Goal: Task Accomplishment & Management: Manage account settings

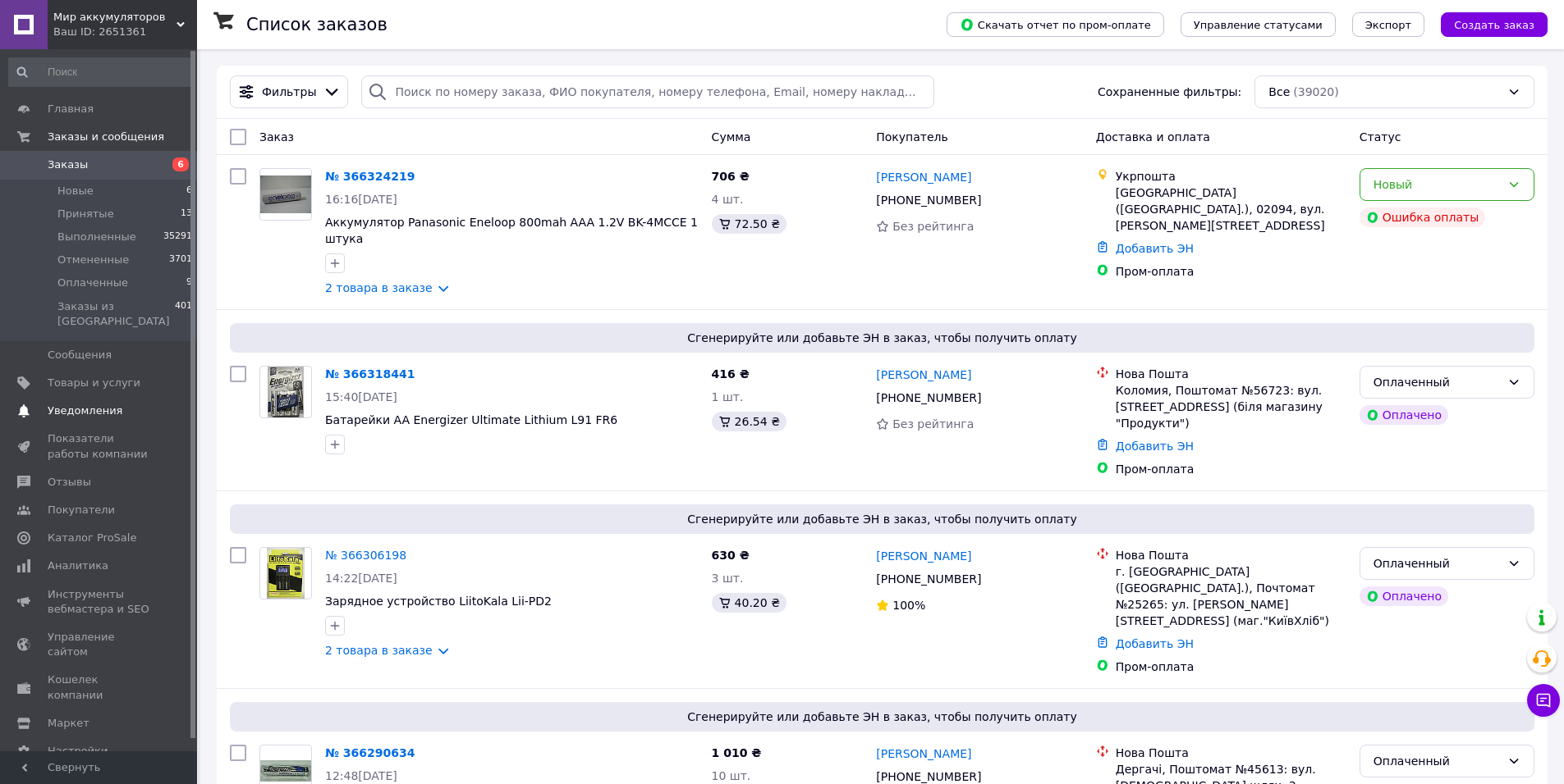
click at [89, 404] on span "Уведомления" at bounding box center [85, 410] width 75 height 14
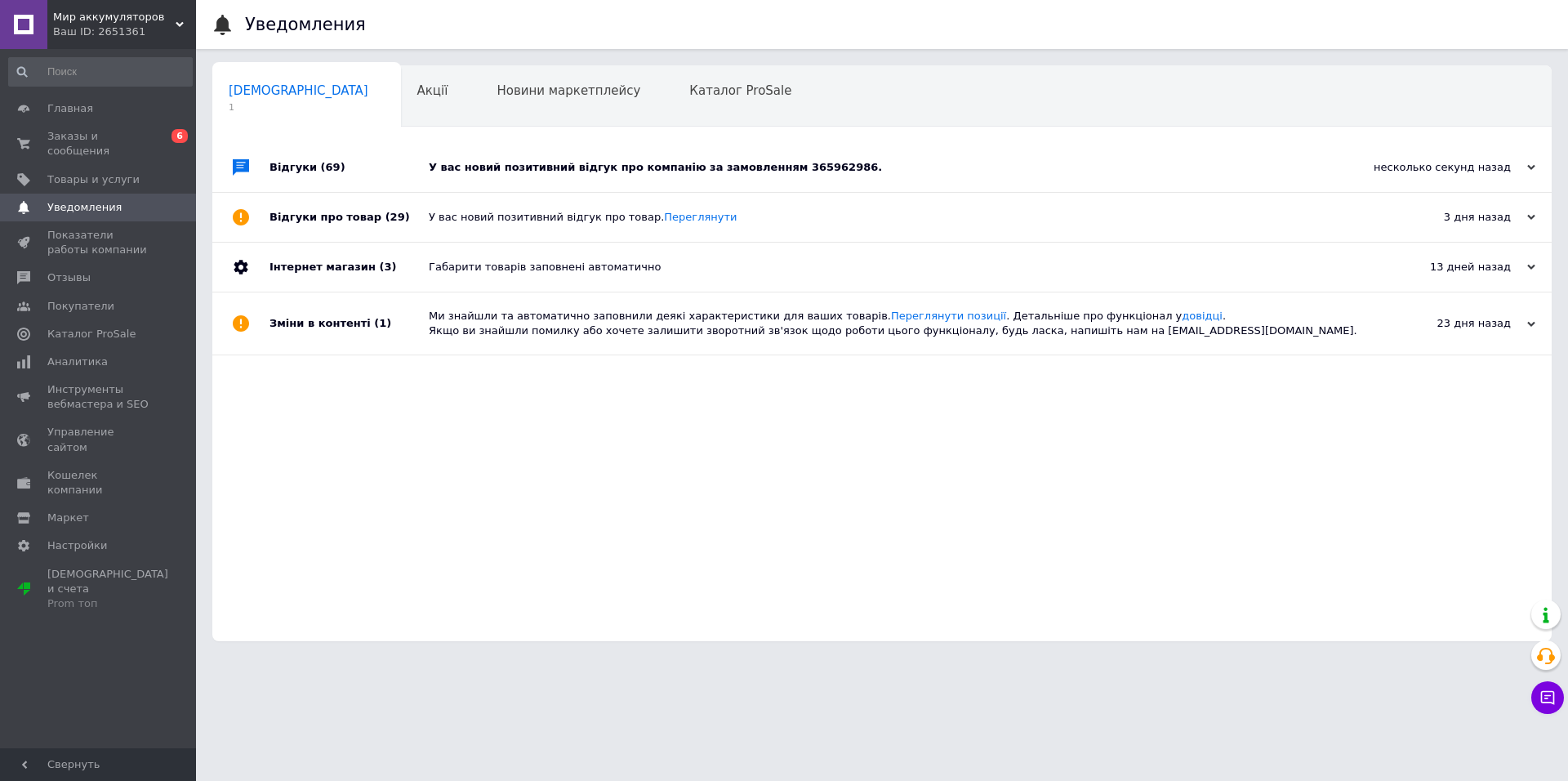
click at [553, 163] on div "У вас новий позитивний відгук про компанію за замовленням 365962986." at bounding box center [900, 167] width 944 height 14
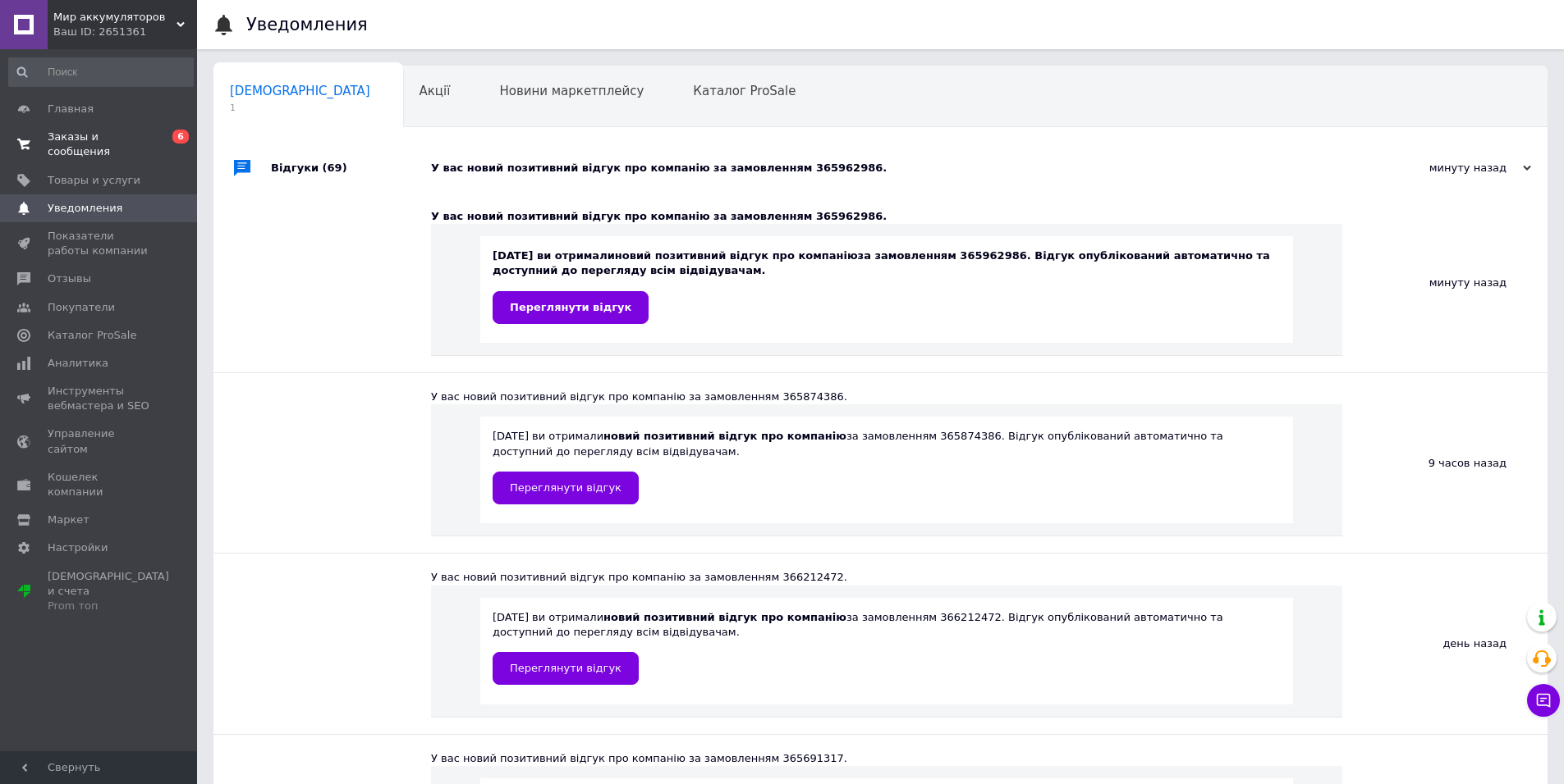
click at [104, 136] on span "Заказы и сообщения" at bounding box center [100, 144] width 105 height 30
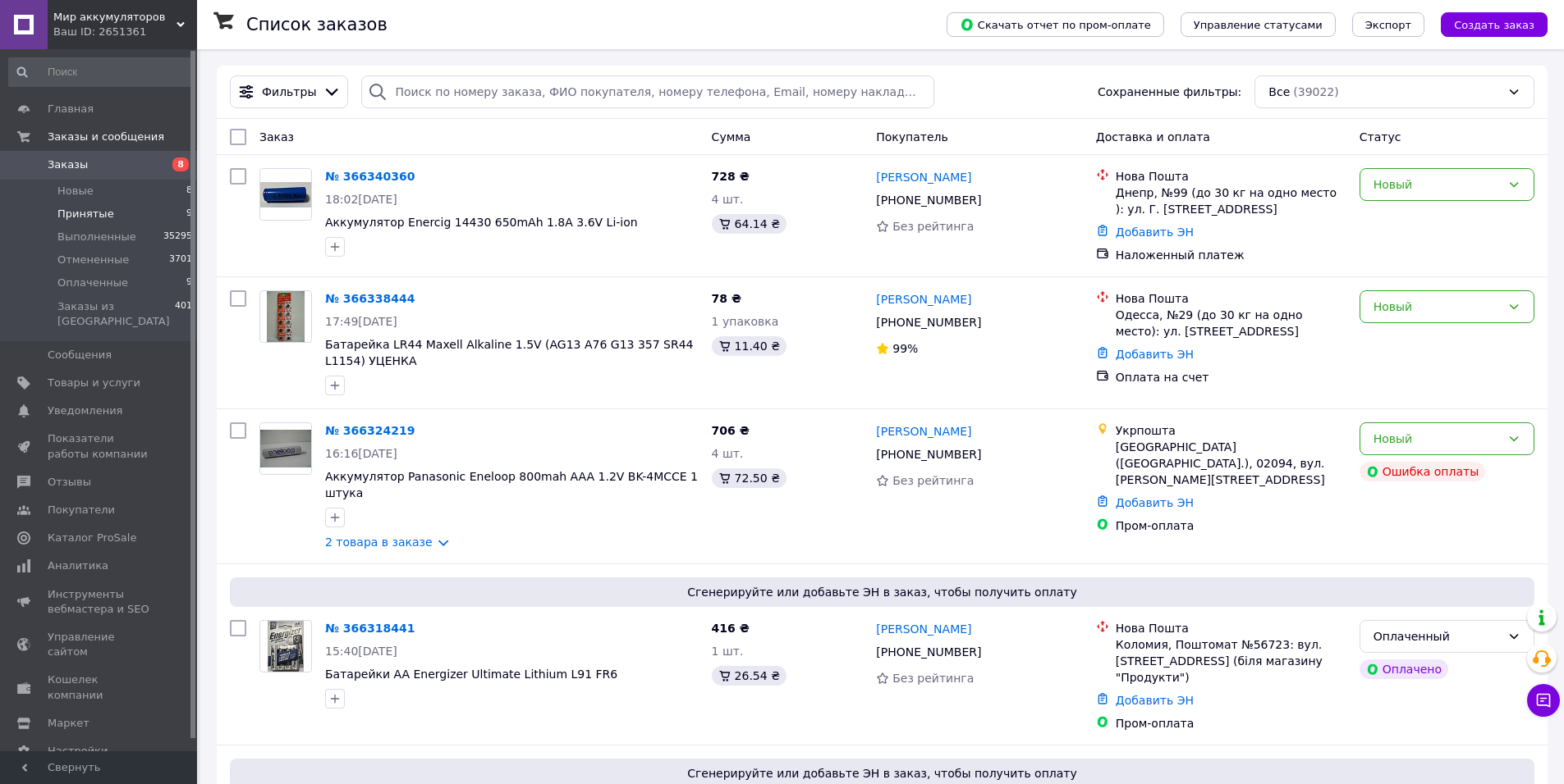
click at [100, 214] on span "Принятые" at bounding box center [85, 214] width 57 height 14
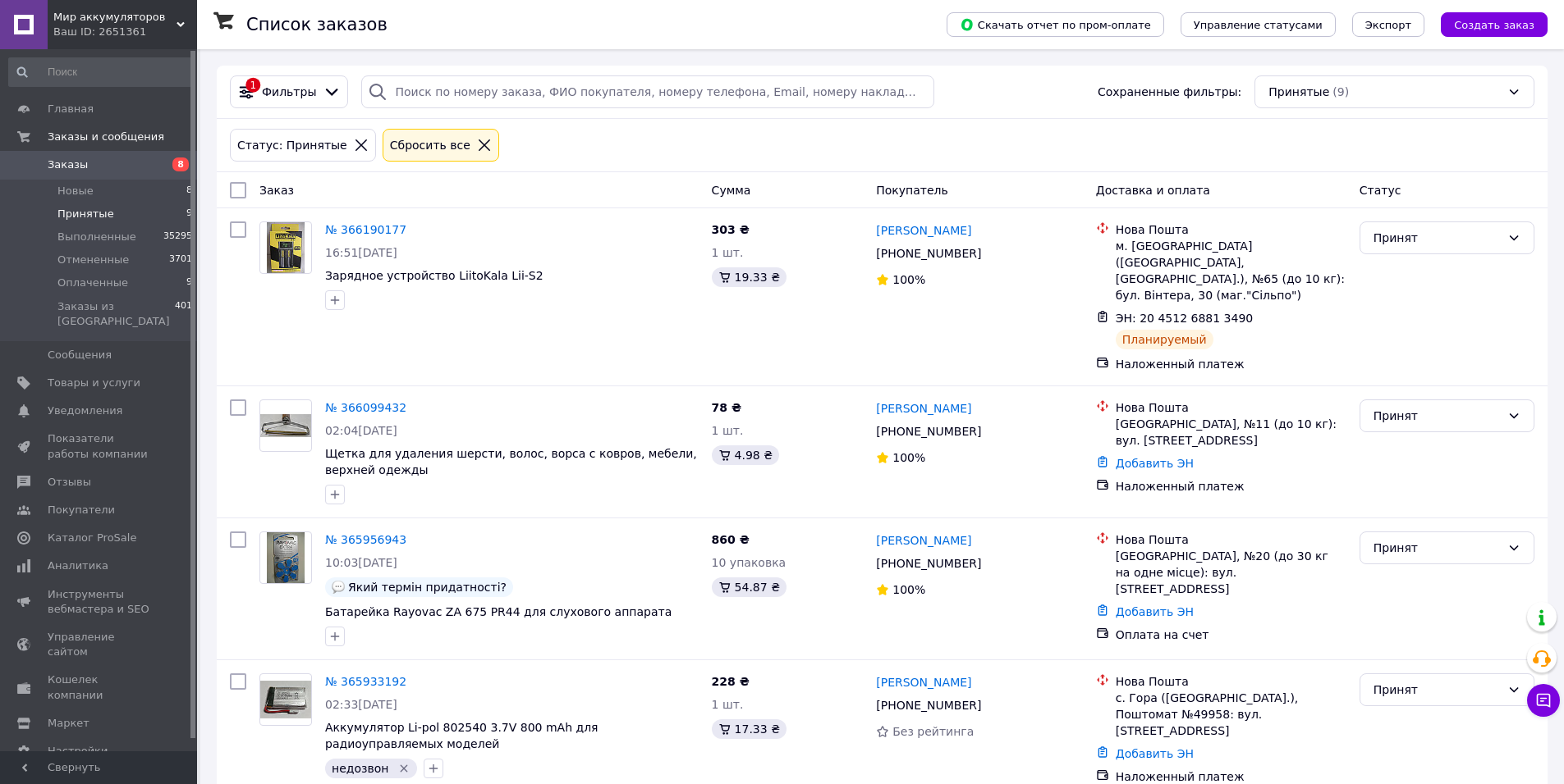
click at [354, 143] on icon at bounding box center [361, 145] width 14 height 14
